Goal: Information Seeking & Learning: Learn about a topic

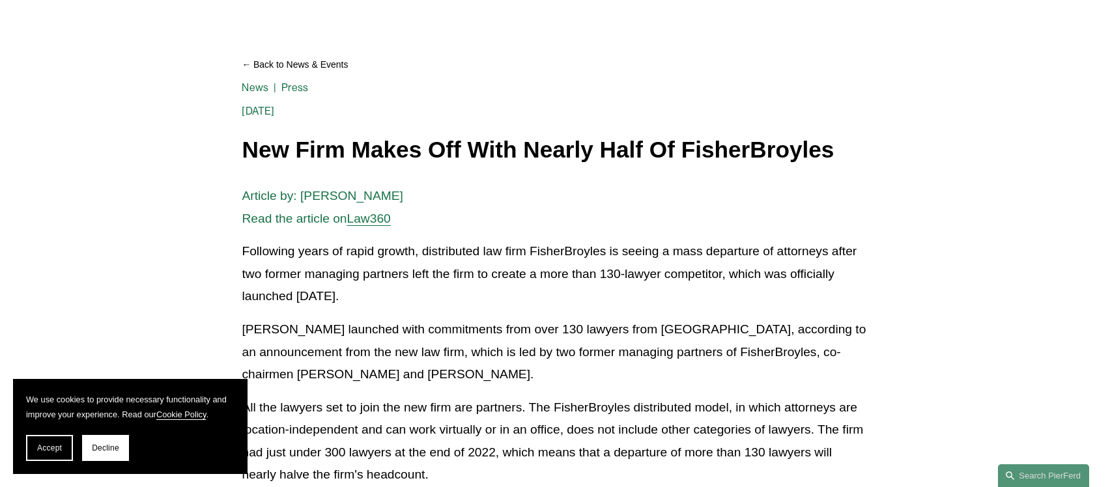
scroll to position [130, 0]
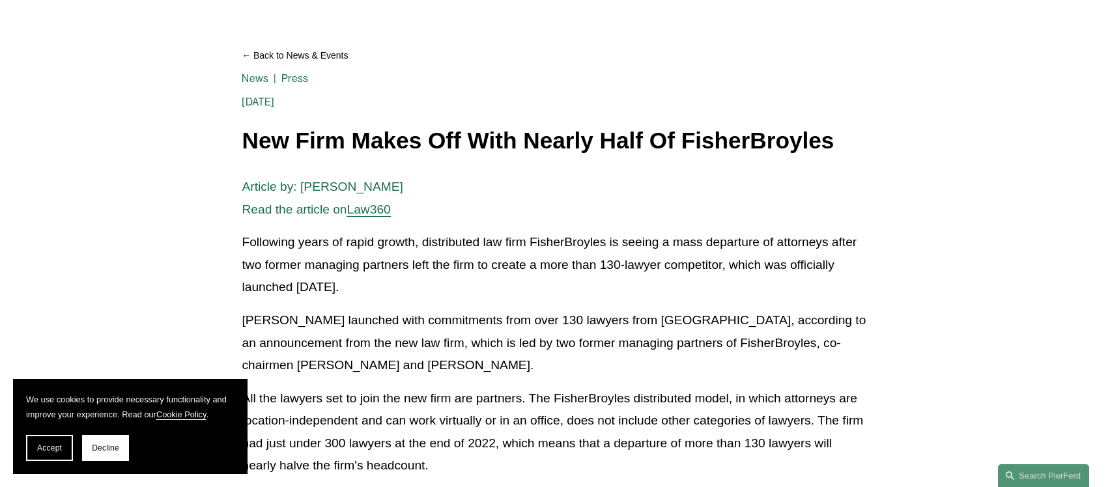
click at [361, 293] on p "Following years of rapid growth, distributed law firm FisherBroyles is seeing a…" at bounding box center [555, 265] width 626 height 68
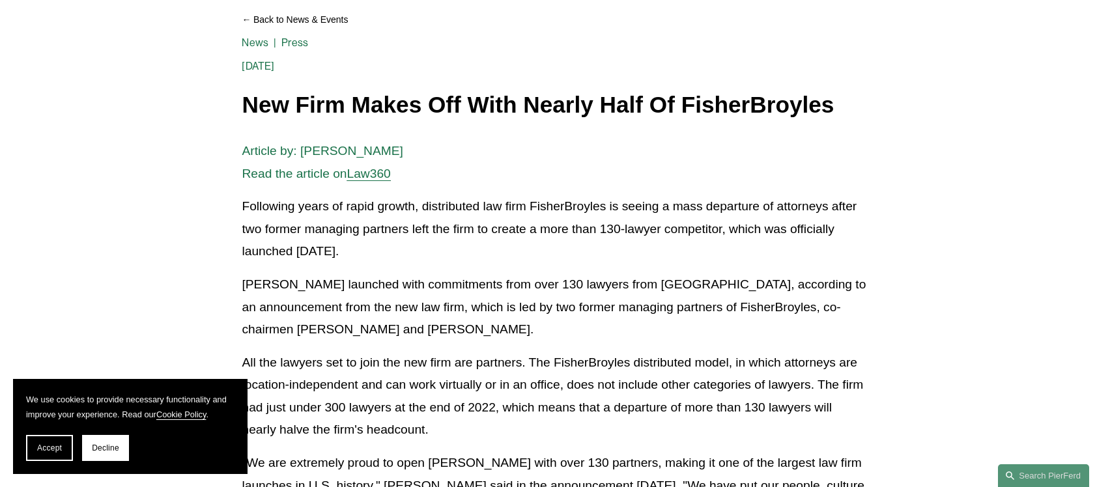
scroll to position [195, 0]
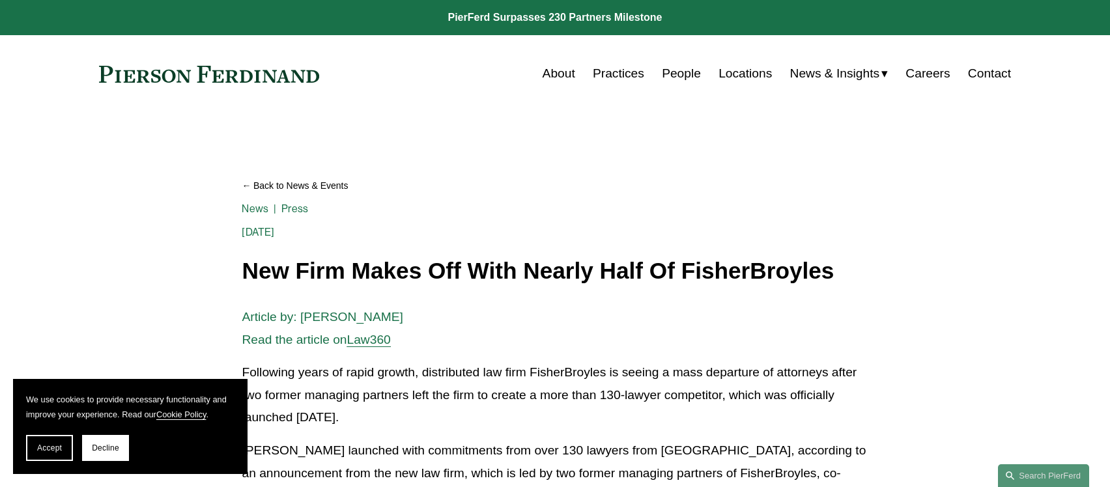
scroll to position [65, 0]
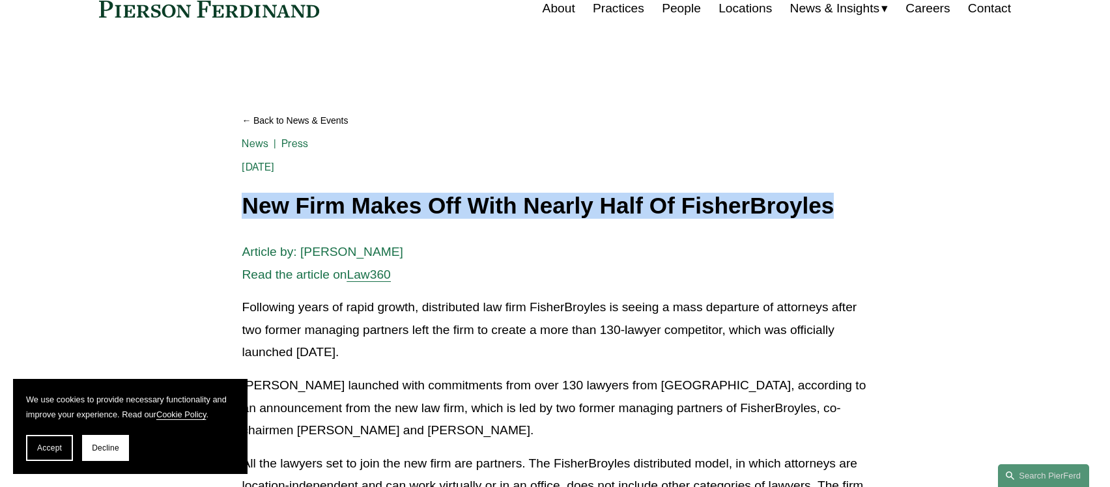
drag, startPoint x: 244, startPoint y: 207, endPoint x: 835, endPoint y: 207, distance: 590.9
click at [835, 207] on h1 "New Firm Makes Off With Nearly Half Of FisherBroyles" at bounding box center [555, 205] width 626 height 25
drag, startPoint x: 835, startPoint y: 207, endPoint x: 822, endPoint y: 207, distance: 13.0
copy h1 "New Firm Makes Off With Nearly Half Of FisherBroyles"
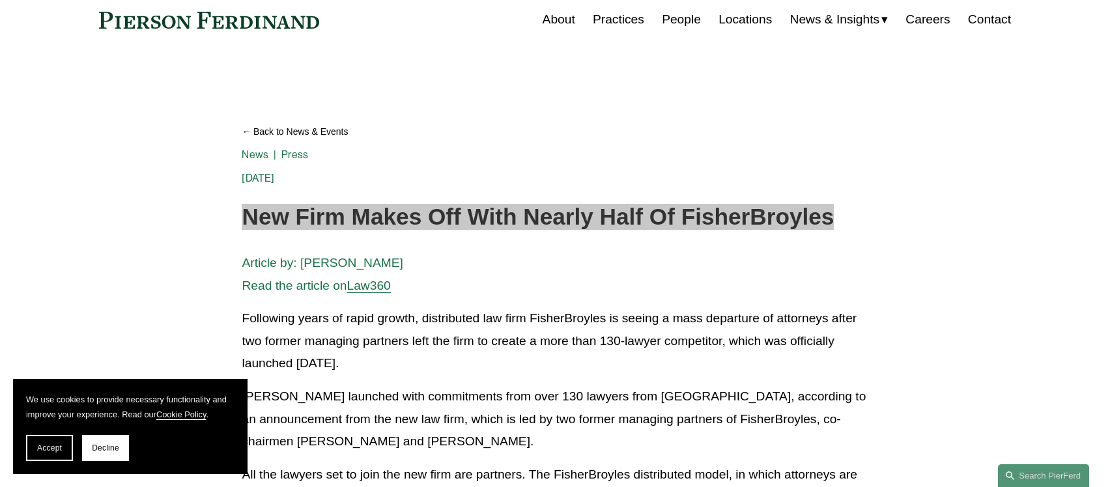
scroll to position [0, 0]
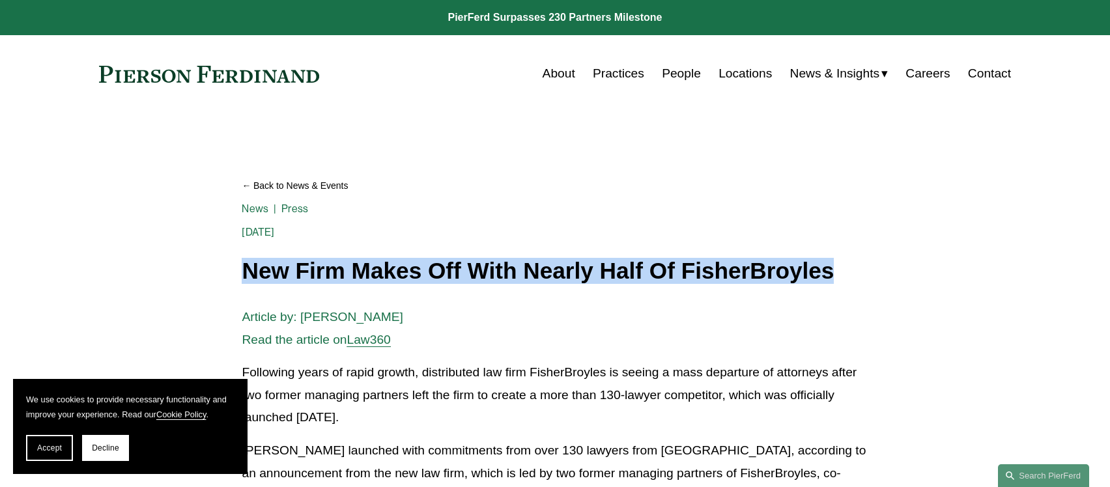
copy h1 "New Firm Makes Off With Nearly Half Of FisherBroyles"
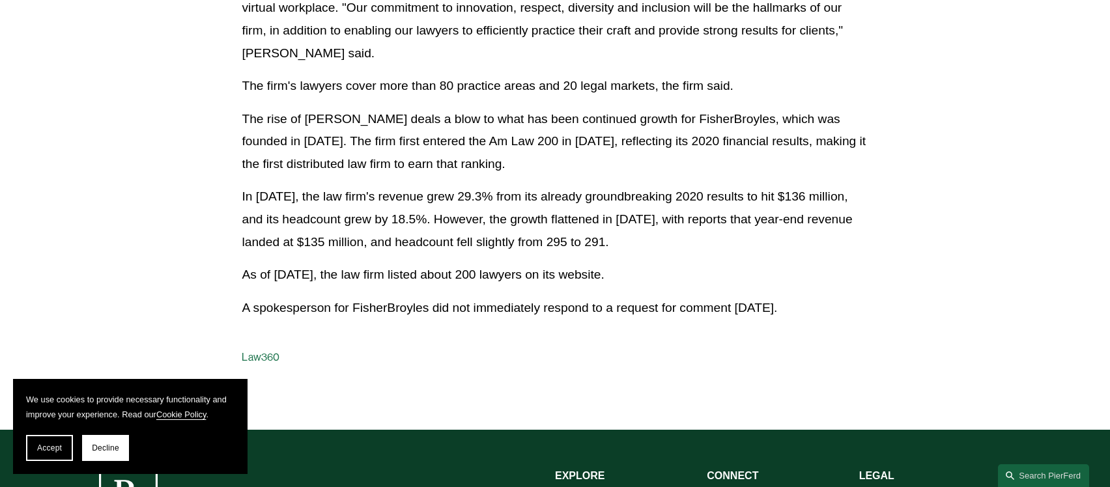
scroll to position [782, 0]
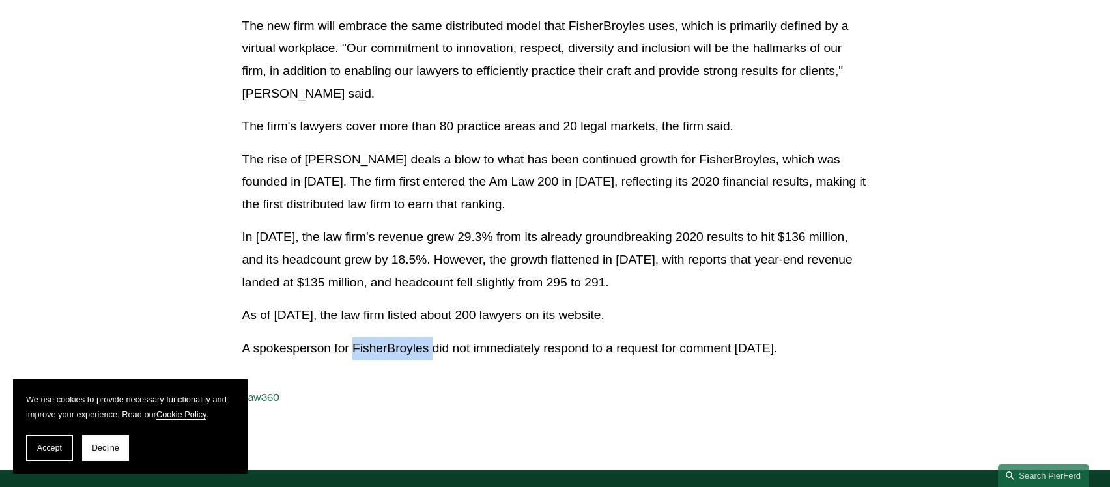
drag, startPoint x: 351, startPoint y: 351, endPoint x: 433, endPoint y: 350, distance: 82.1
click at [433, 350] on p "A spokesperson for FisherBroyles did not immediately respond to a request for c…" at bounding box center [555, 348] width 626 height 23
drag, startPoint x: 433, startPoint y: 350, endPoint x: 426, endPoint y: 350, distance: 7.2
copy p "FisherBroyles"
